Goal: Task Accomplishment & Management: Complete application form

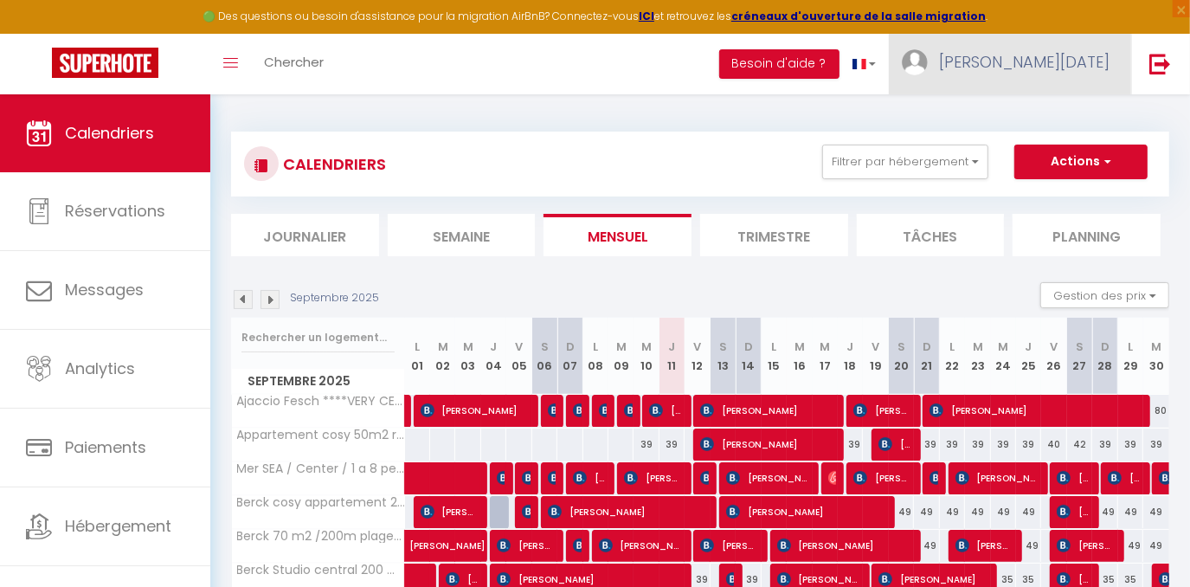
click at [1052, 70] on span "[PERSON_NAME][DATE]" at bounding box center [1024, 62] width 171 height 22
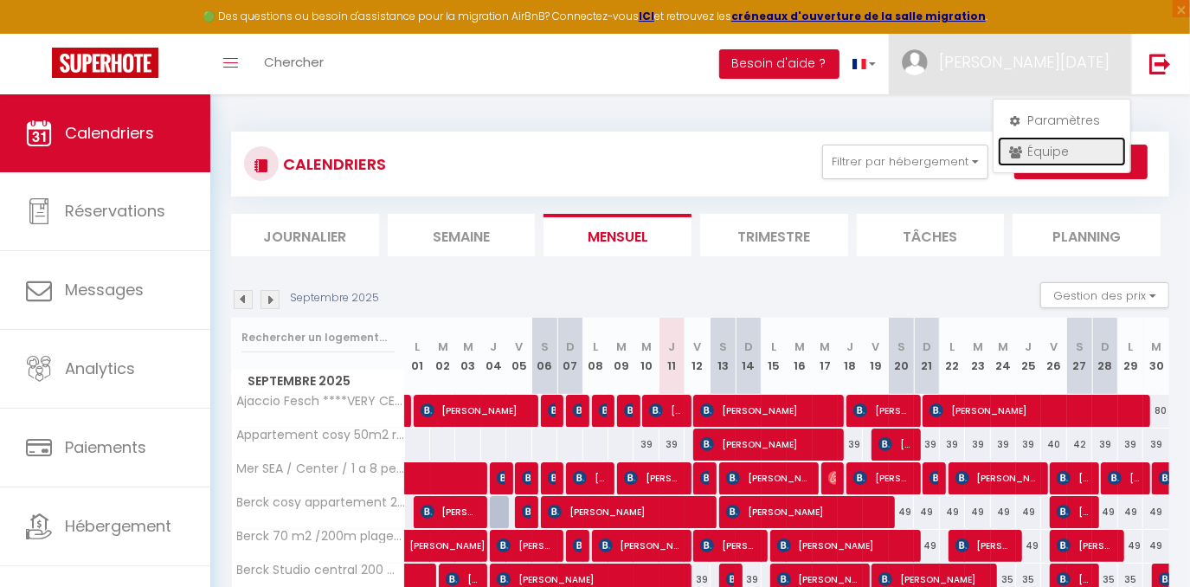
click at [1020, 160] on link "Équipe" at bounding box center [1062, 151] width 128 height 29
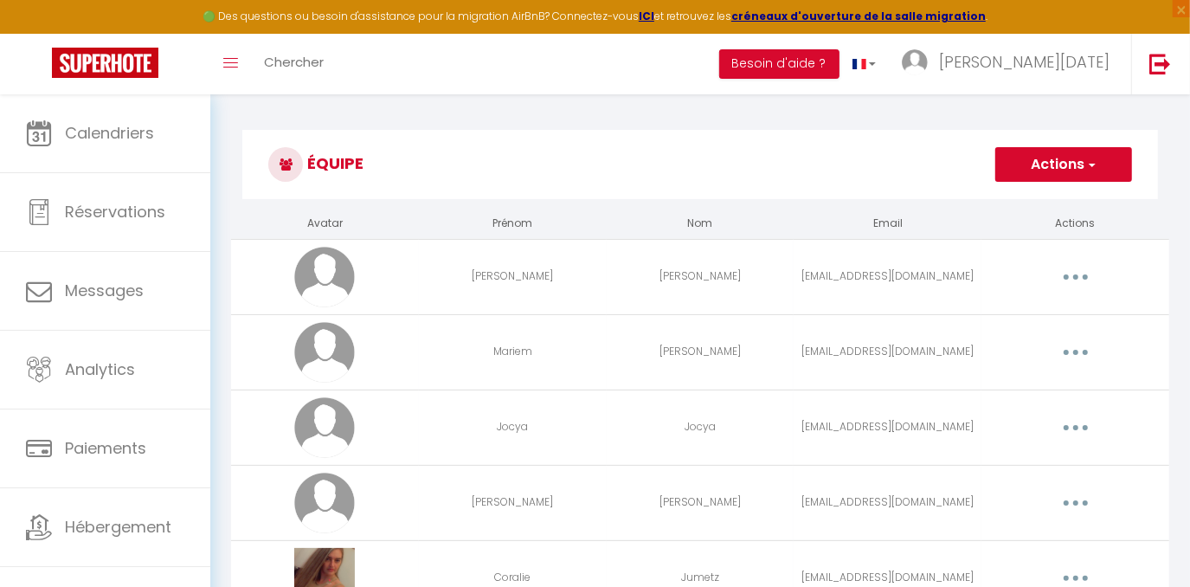
click at [1059, 151] on button "Actions" at bounding box center [1063, 164] width 137 height 35
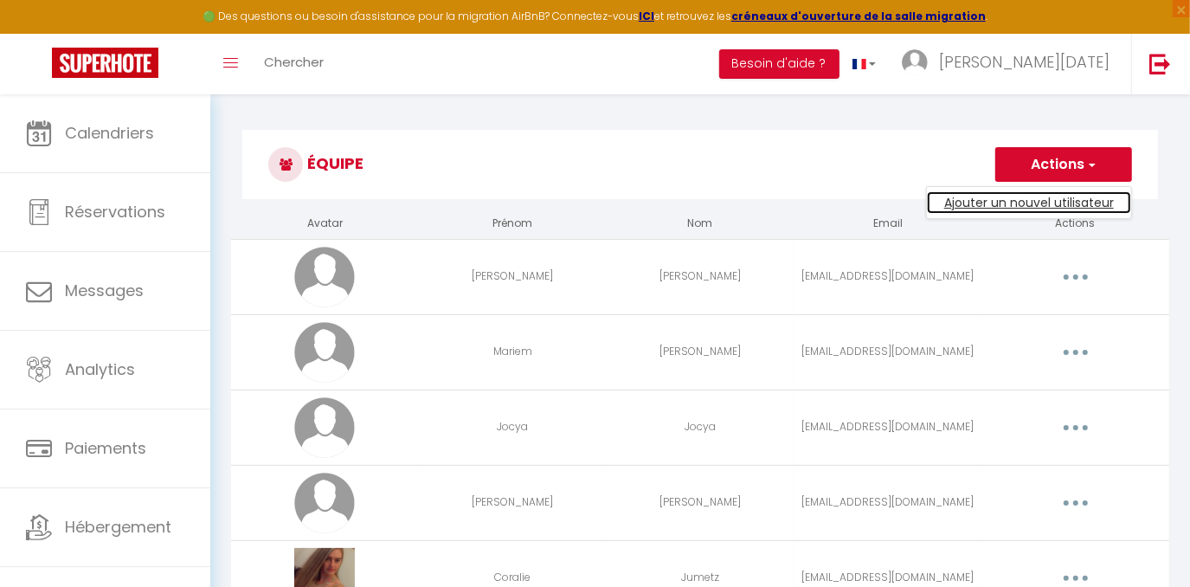
click at [1053, 192] on link "Ajouter un nouvel utilisateur" at bounding box center [1029, 202] width 204 height 23
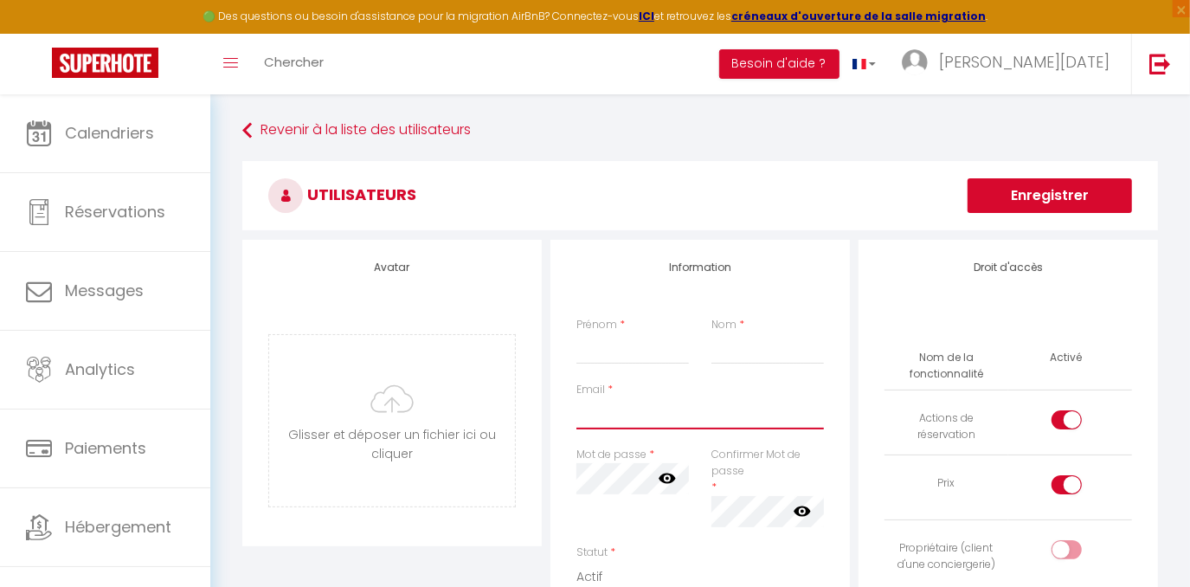
click at [606, 421] on input "Email" at bounding box center [700, 413] width 248 height 31
paste input "tarletcassandra9@gmail.com"
type input "tarletcassandra9@gmail.com"
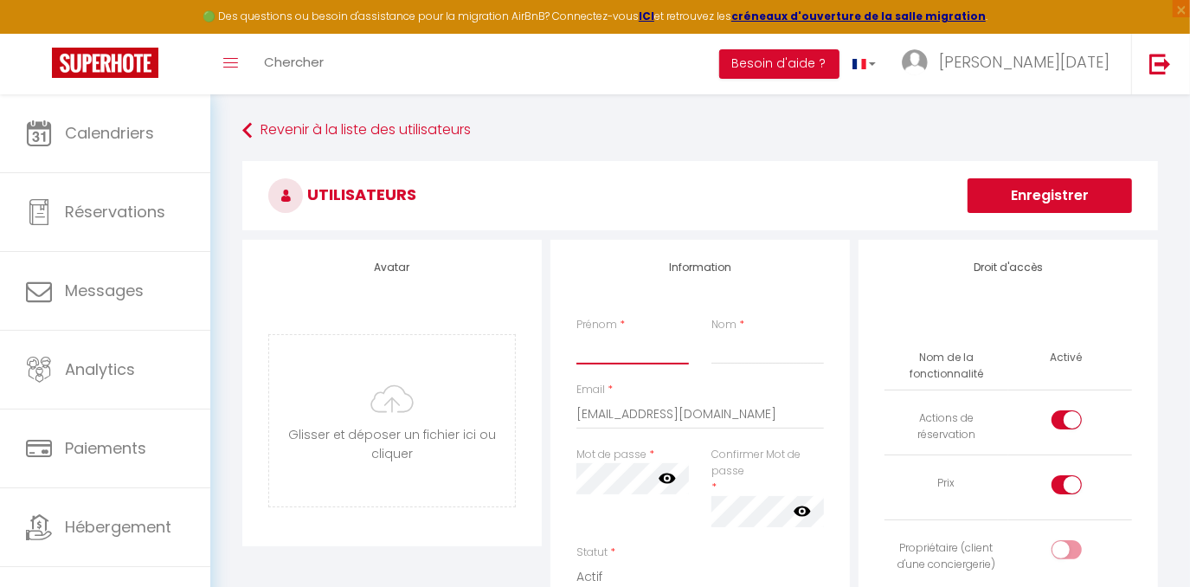
click at [602, 357] on input "Prénom" at bounding box center [632, 348] width 113 height 31
paste input "Tarlet cassandra"
drag, startPoint x: 621, startPoint y: 356, endPoint x: 561, endPoint y: 354, distance: 60.6
click at [561, 354] on div "Information Prénom * Tarlet cassandra Nom * Email * tarletcassandra9@gmail.com …" at bounding box center [700, 555] width 299 height 630
type input "Cassandra"
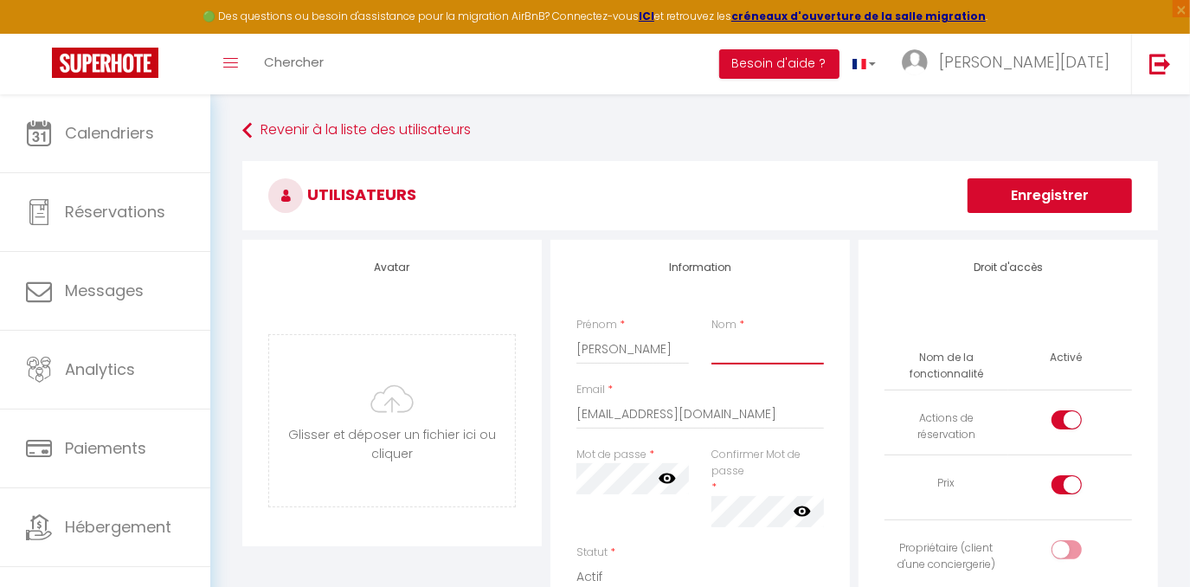
click at [719, 356] on input "Nom" at bounding box center [768, 348] width 113 height 31
paste input "Tarlet c"
type input "T"
paste input "Tarlet c"
type input "Tarlet"
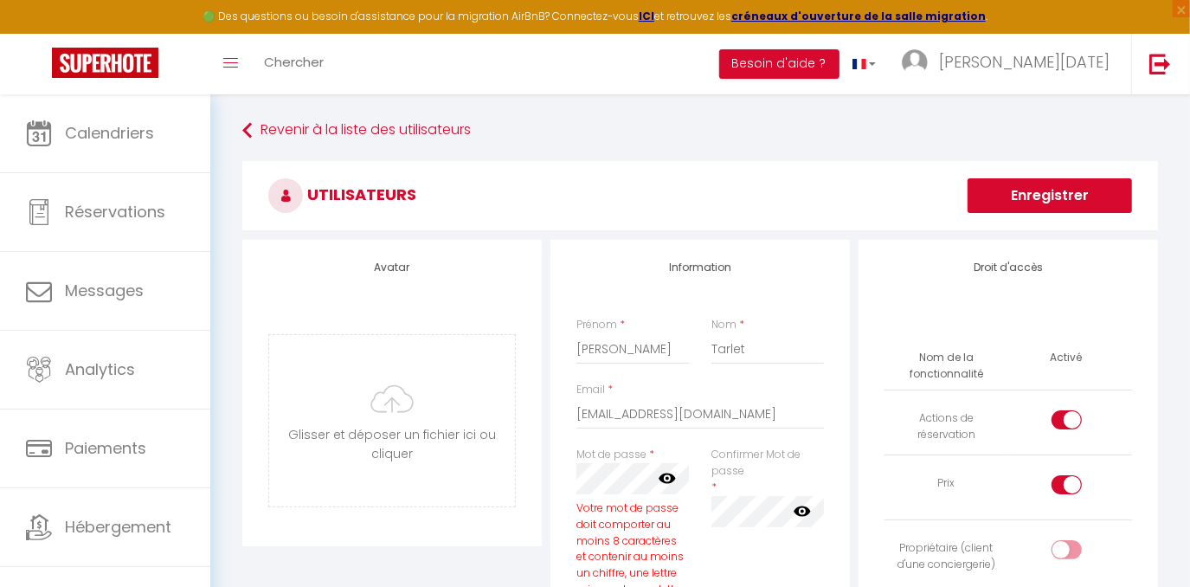
click at [672, 480] on icon at bounding box center [667, 478] width 17 height 10
click at [789, 527] on div "Confirmer Mot de passe * false" at bounding box center [767, 548] width 135 height 202
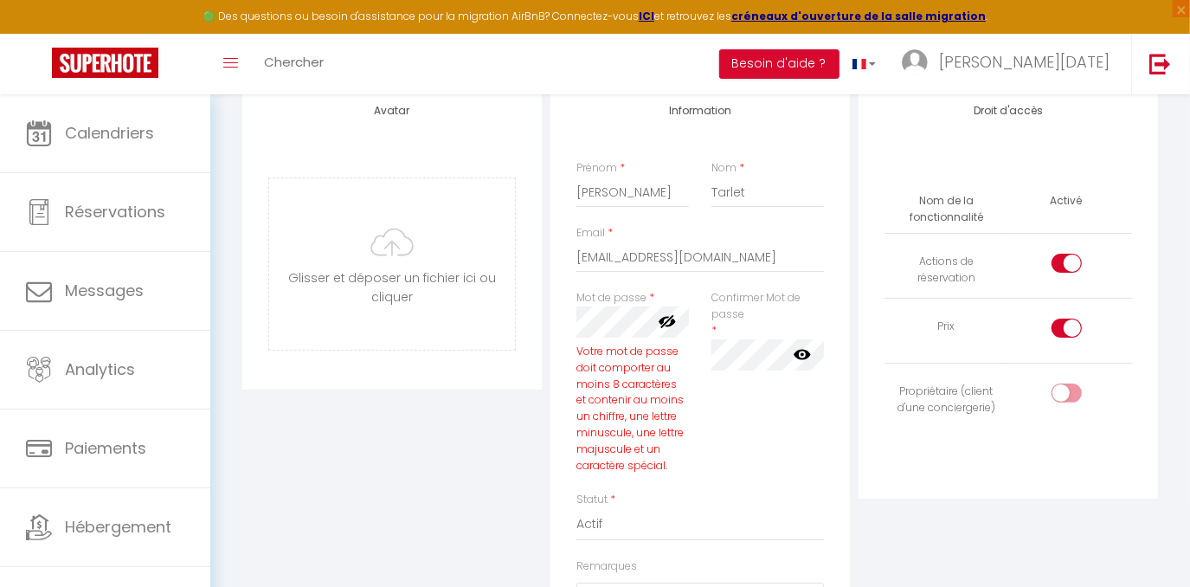
scroll to position [314, 0]
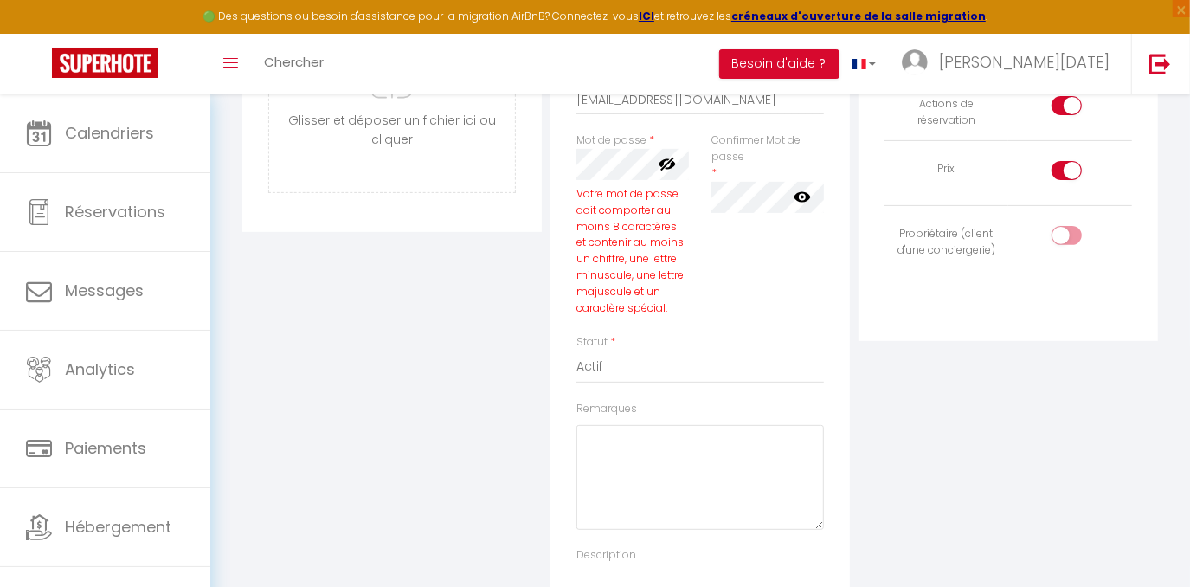
click at [804, 195] on icon at bounding box center [802, 196] width 17 height 17
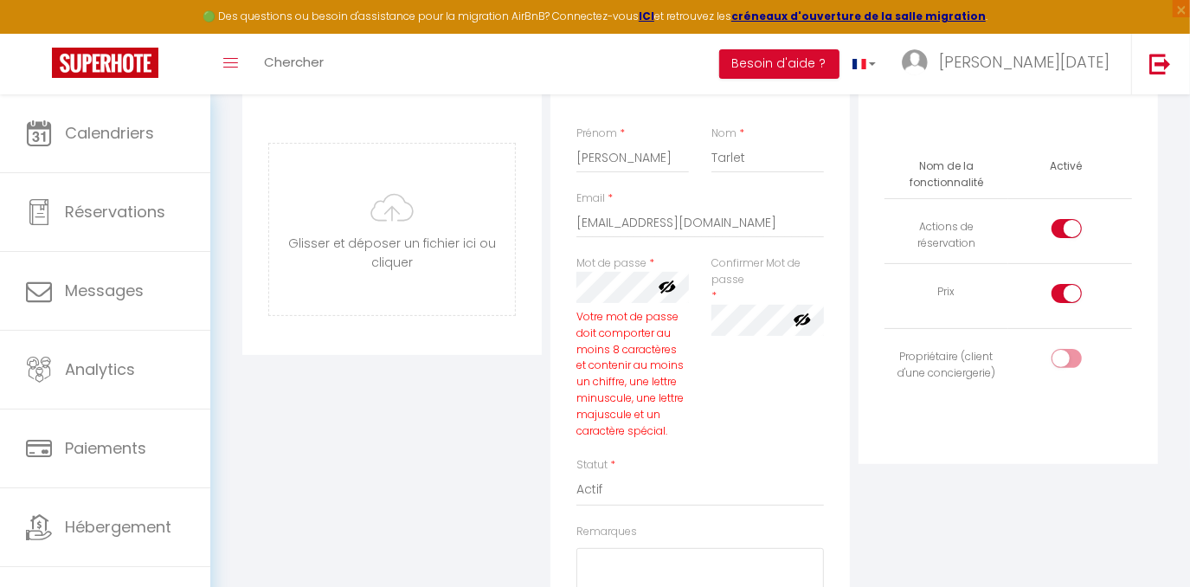
scroll to position [157, 0]
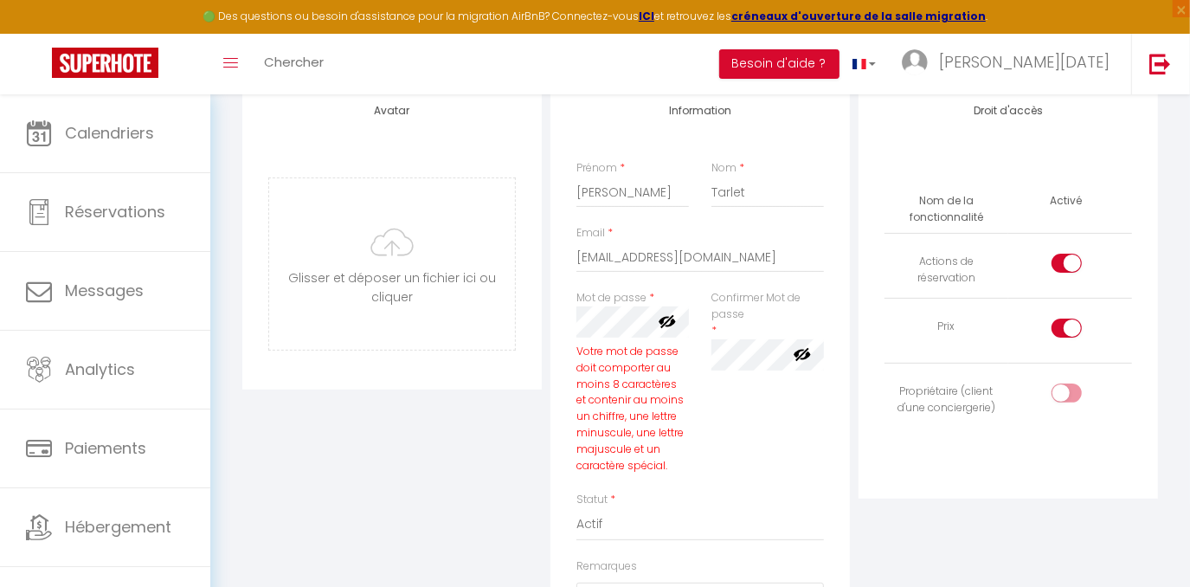
click at [883, 523] on div "Droit d'accès Nom de la fonctionnalité Activé Actions de réservation Prix Propr…" at bounding box center [1008, 450] width 308 height 734
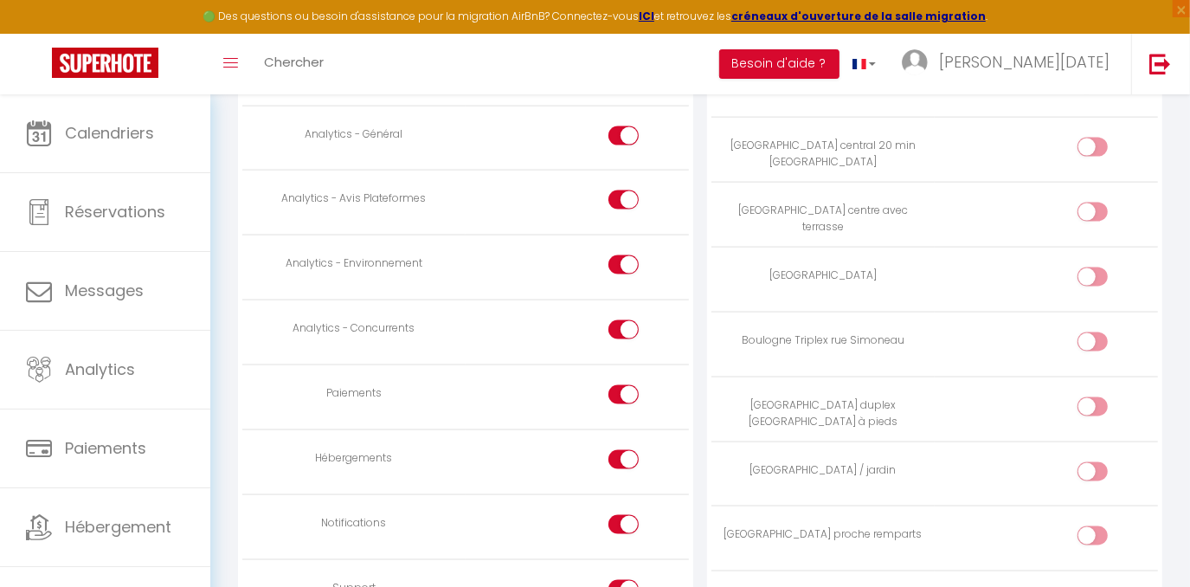
scroll to position [1652, 0]
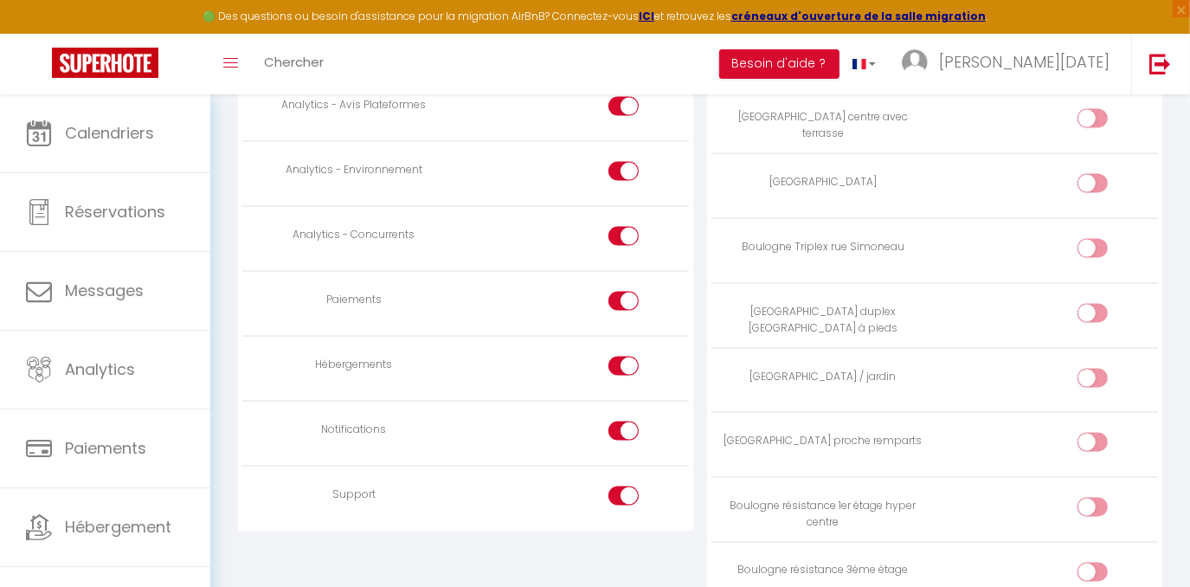
click at [633, 292] on input "checkbox" at bounding box center [638, 305] width 30 height 26
checkbox input "false"
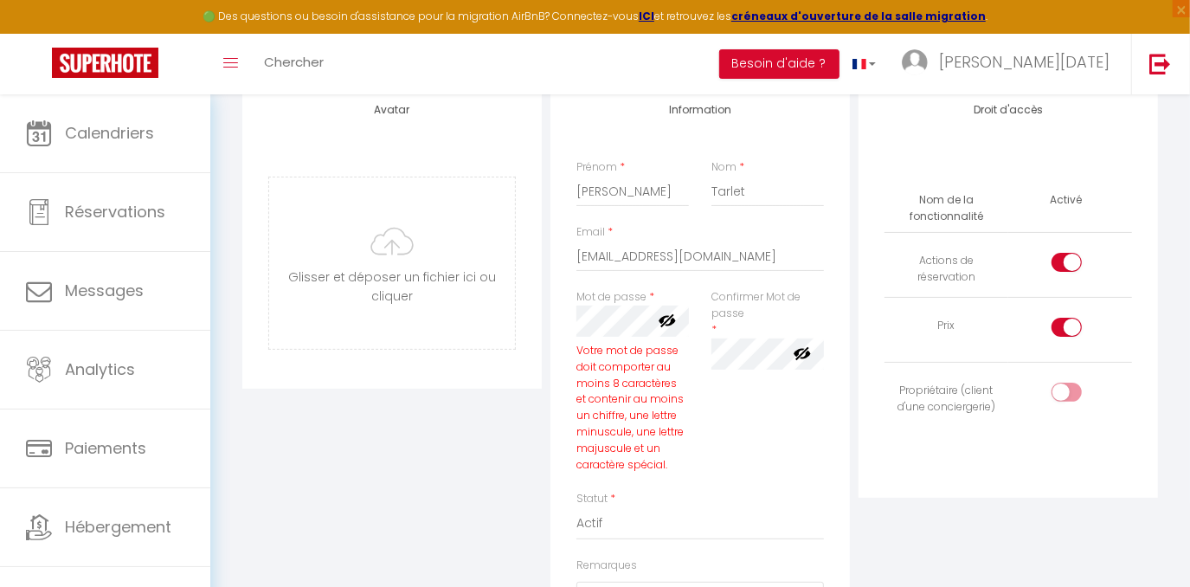
scroll to position [157, 0]
click at [1053, 324] on div at bounding box center [1067, 328] width 30 height 19
click at [1066, 324] on input "checkbox" at bounding box center [1081, 332] width 30 height 26
checkbox input "false"
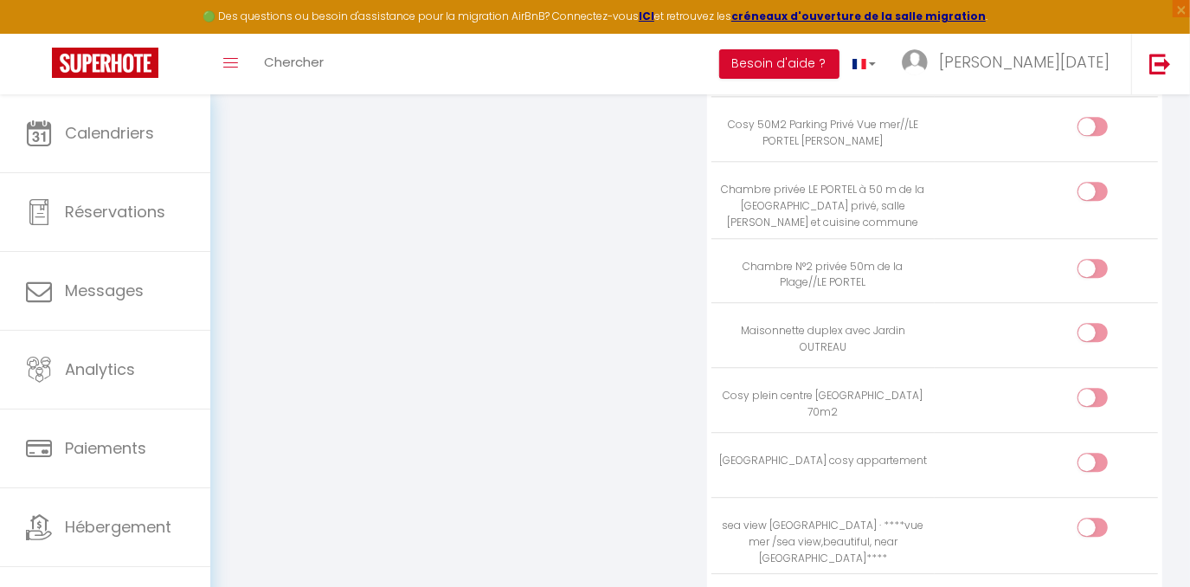
scroll to position [2911, 0]
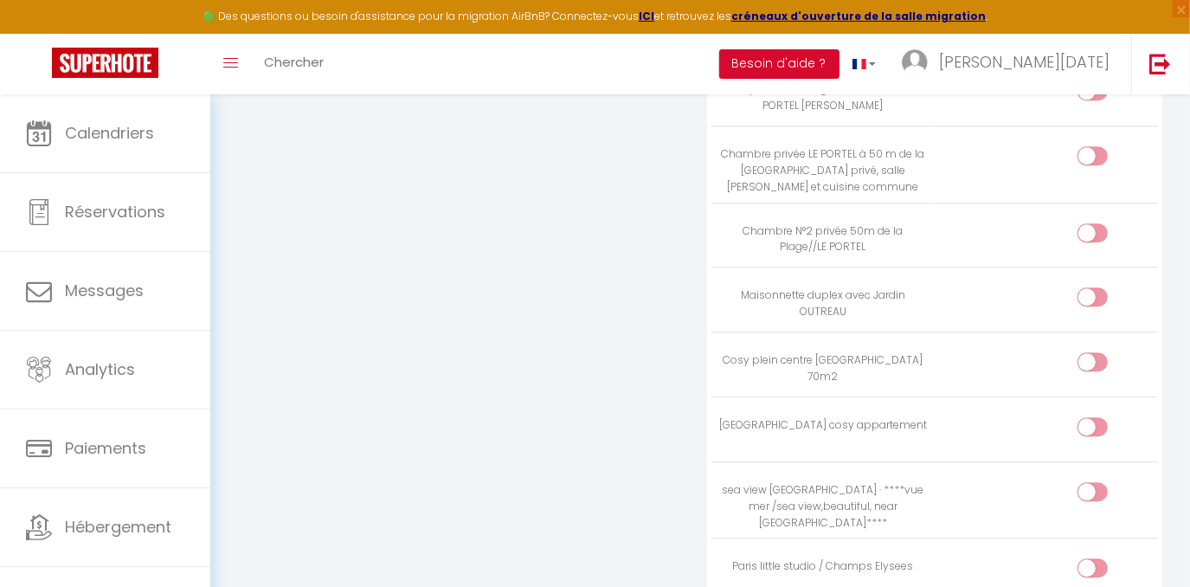
click at [1087, 352] on div at bounding box center [1093, 361] width 30 height 19
click at [1092, 352] on input "checkbox" at bounding box center [1107, 365] width 30 height 26
checkbox input "true"
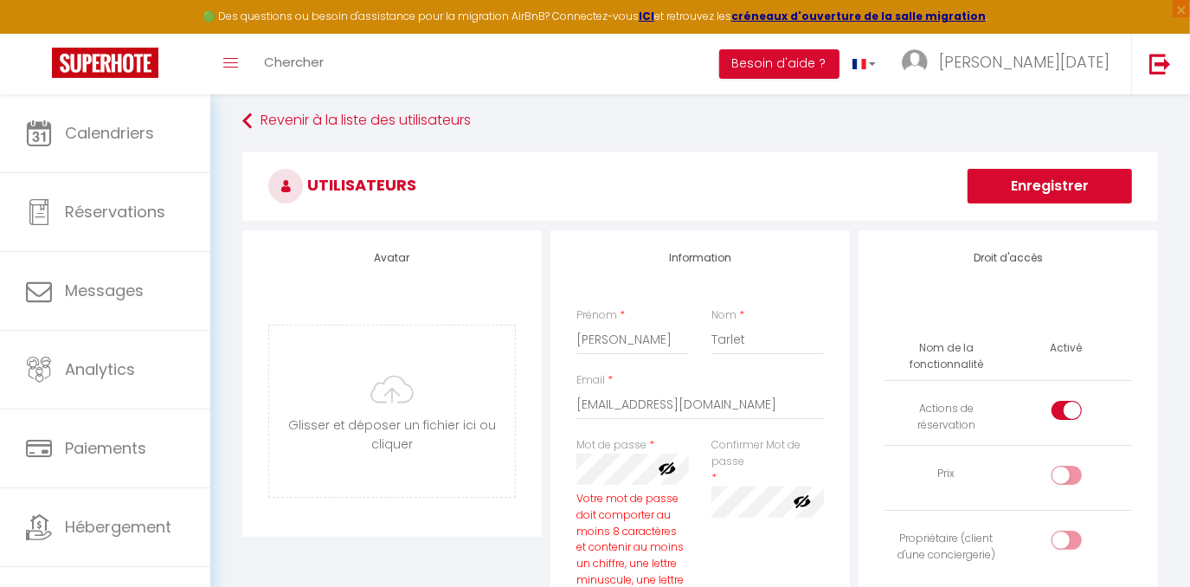
scroll to position [0, 0]
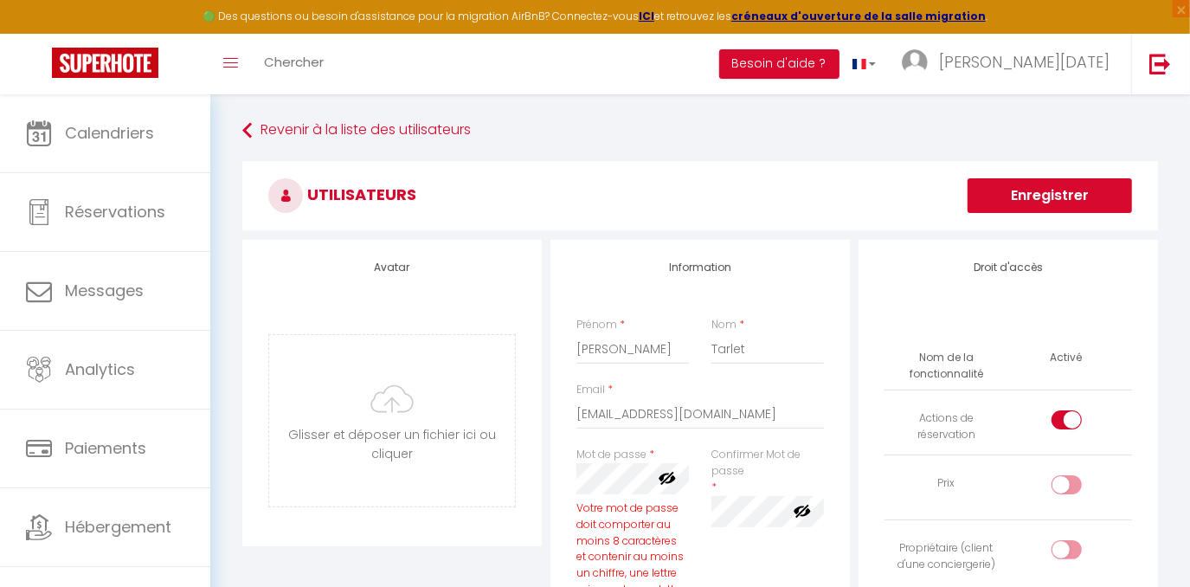
click at [1074, 206] on button "Enregistrer" at bounding box center [1050, 195] width 164 height 35
